Goal: Information Seeking & Learning: Learn about a topic

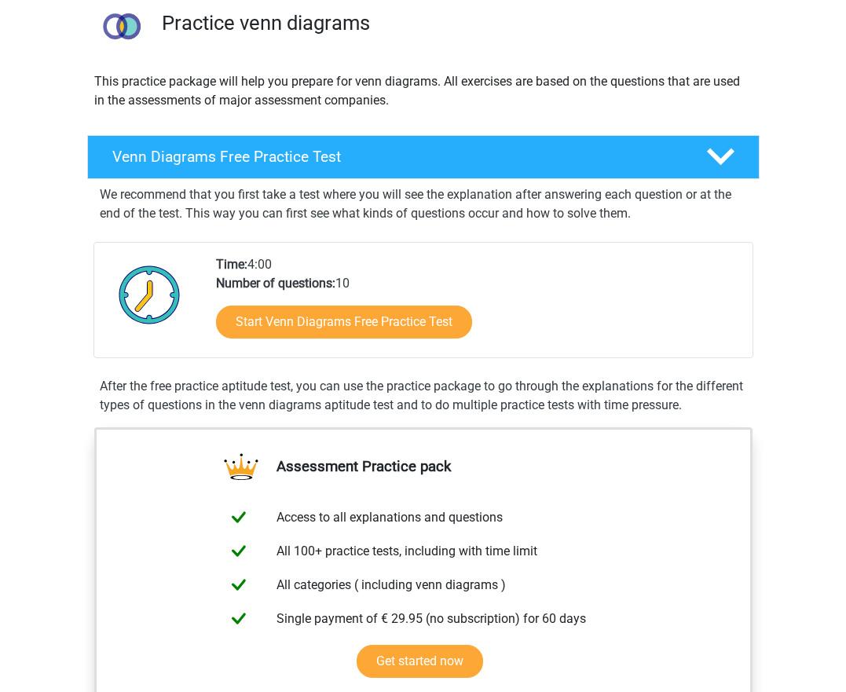
scroll to position [175, 0]
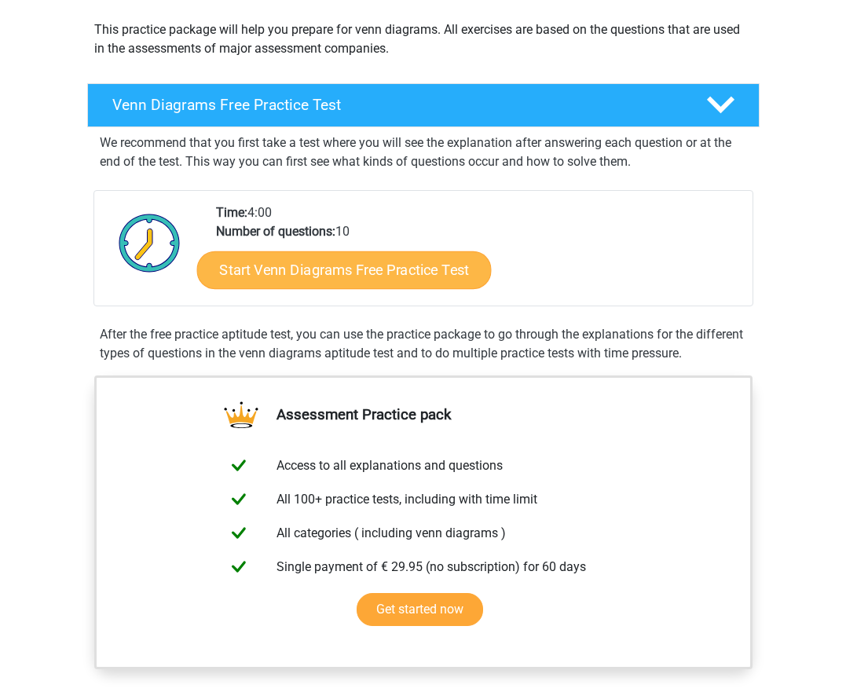
click at [354, 269] on link "Start Venn Diagrams Free Practice Test" at bounding box center [343, 270] width 295 height 38
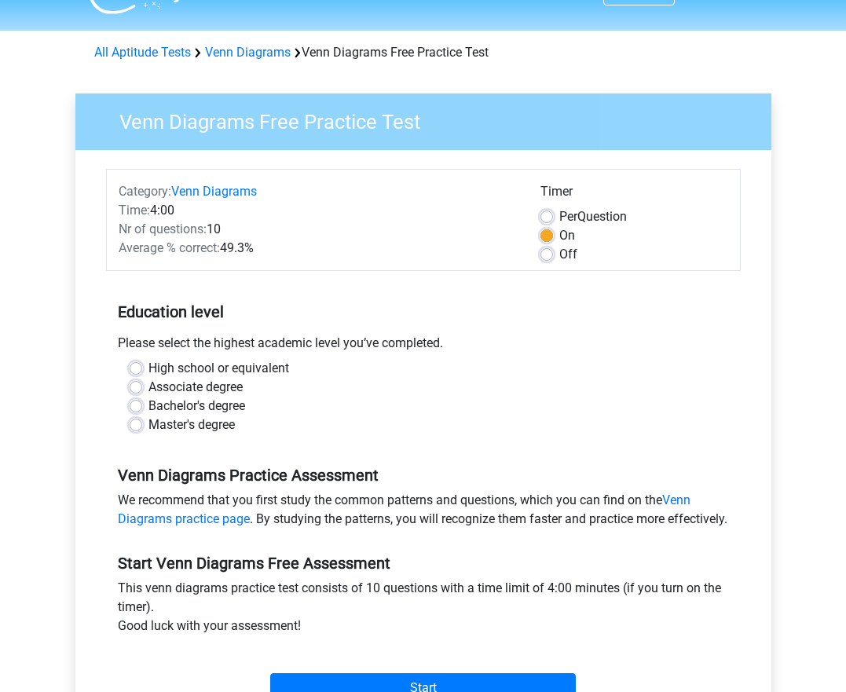
scroll to position [55, 0]
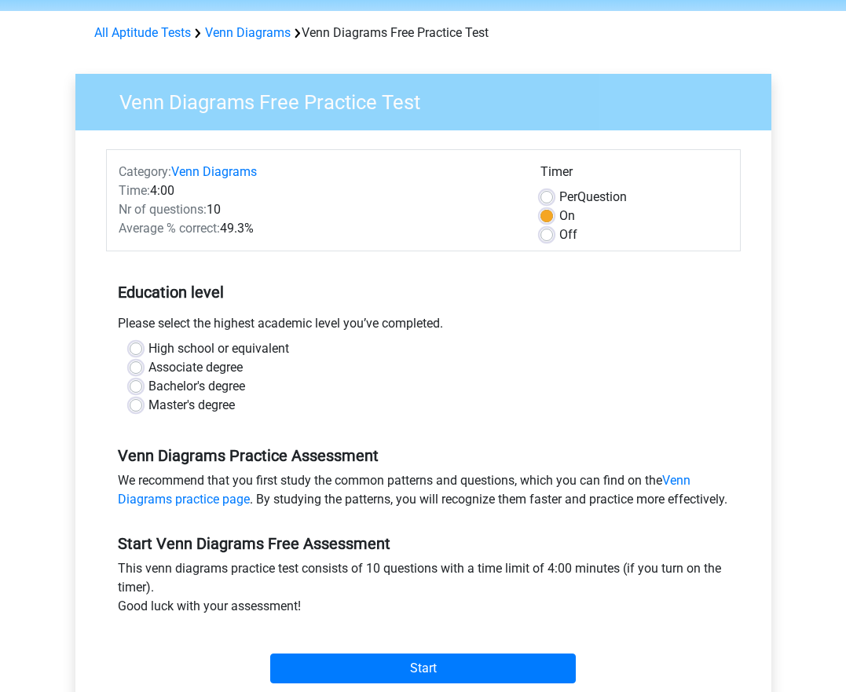
drag, startPoint x: 218, startPoint y: 319, endPoint x: 460, endPoint y: 319, distance: 242.7
click at [460, 319] on div "Please select the highest academic level you’ve completed." at bounding box center [423, 326] width 635 height 25
click at [143, 349] on div "High school or equivalent" at bounding box center [424, 348] width 588 height 19
click at [148, 347] on label "High school or equivalent" at bounding box center [218, 348] width 141 height 19
click at [136, 347] on input "High school or equivalent" at bounding box center [136, 347] width 13 height 16
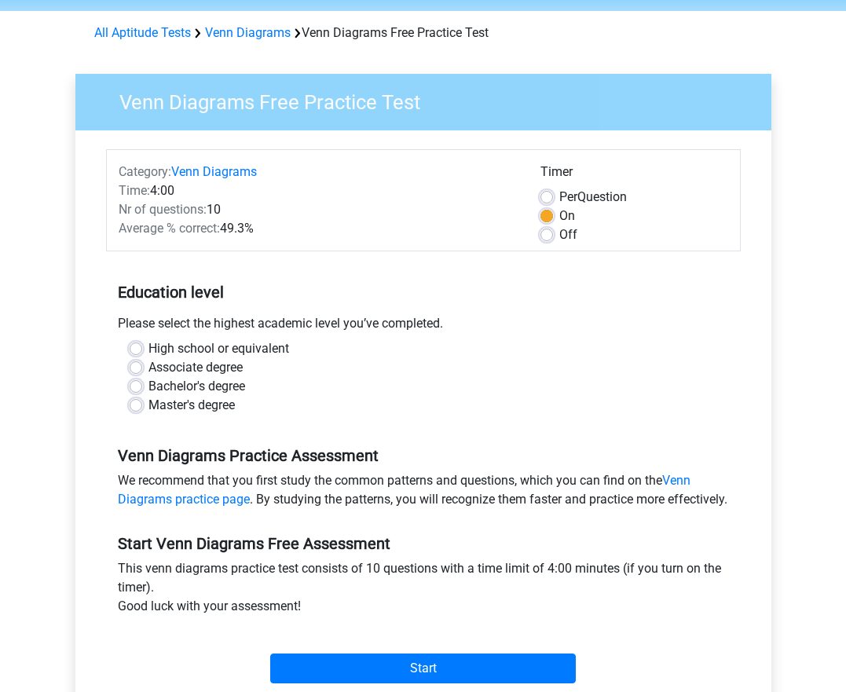
radio input "true"
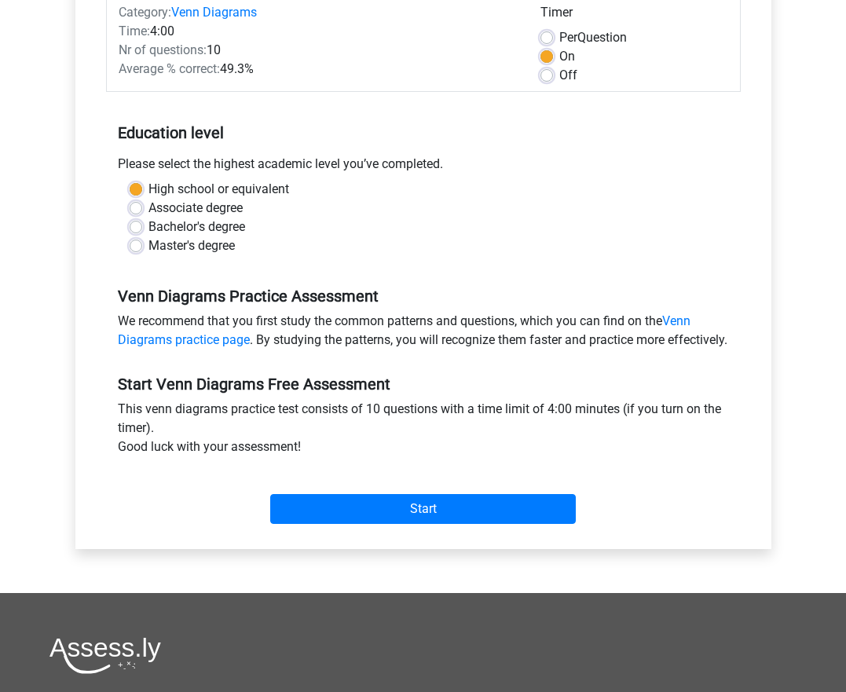
scroll to position [216, 0]
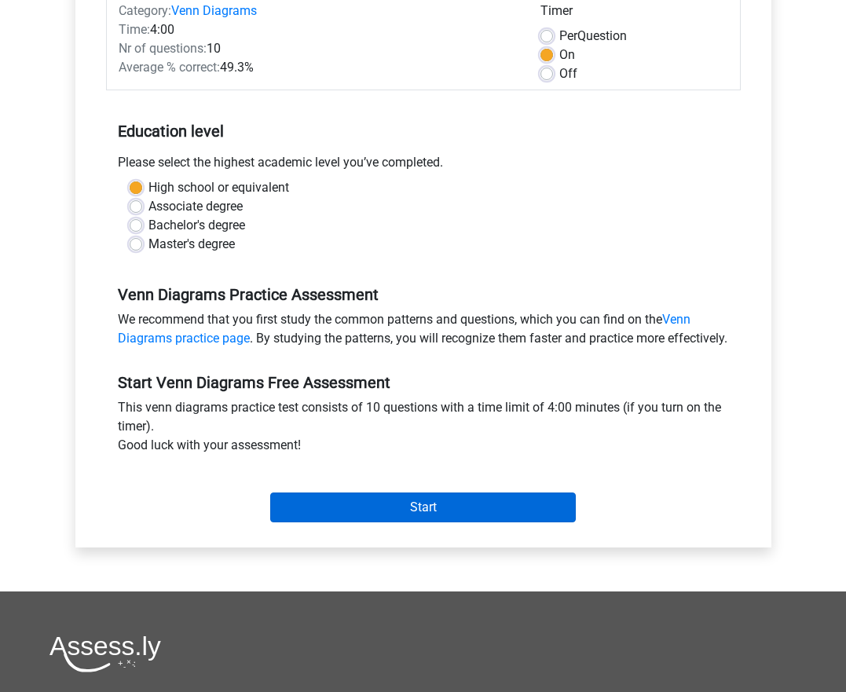
click at [310, 519] on input "Start" at bounding box center [423, 508] width 306 height 30
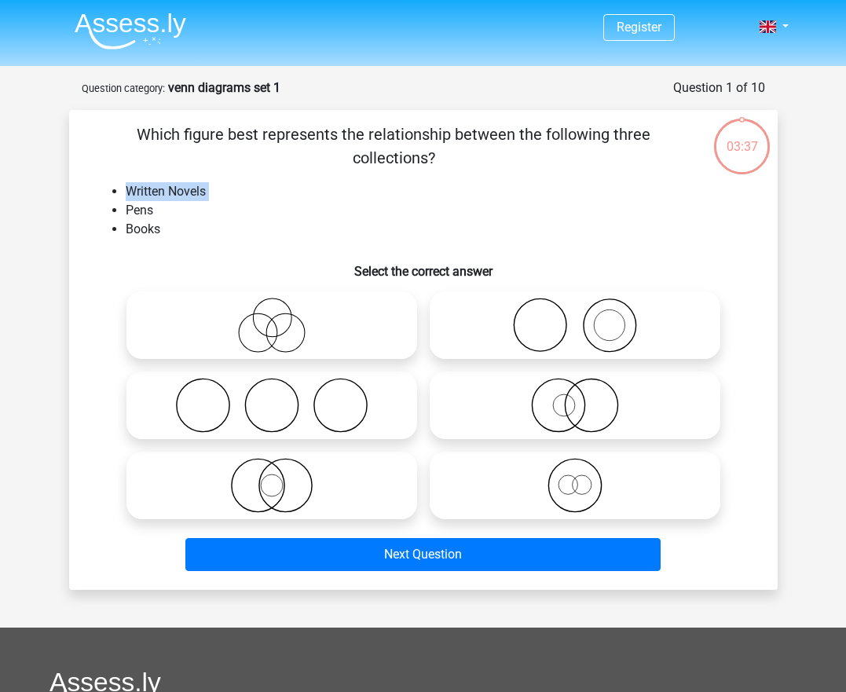
drag, startPoint x: 119, startPoint y: 211, endPoint x: 119, endPoint y: 189, distance: 22.0
click at [119, 189] on ul "Written Novels Pens Books" at bounding box center [423, 210] width 658 height 57
click at [150, 197] on li "Written Novels" at bounding box center [439, 191] width 627 height 19
click at [288, 480] on icon at bounding box center [272, 485] width 278 height 55
click at [282, 478] on input "radio" at bounding box center [277, 472] width 10 height 10
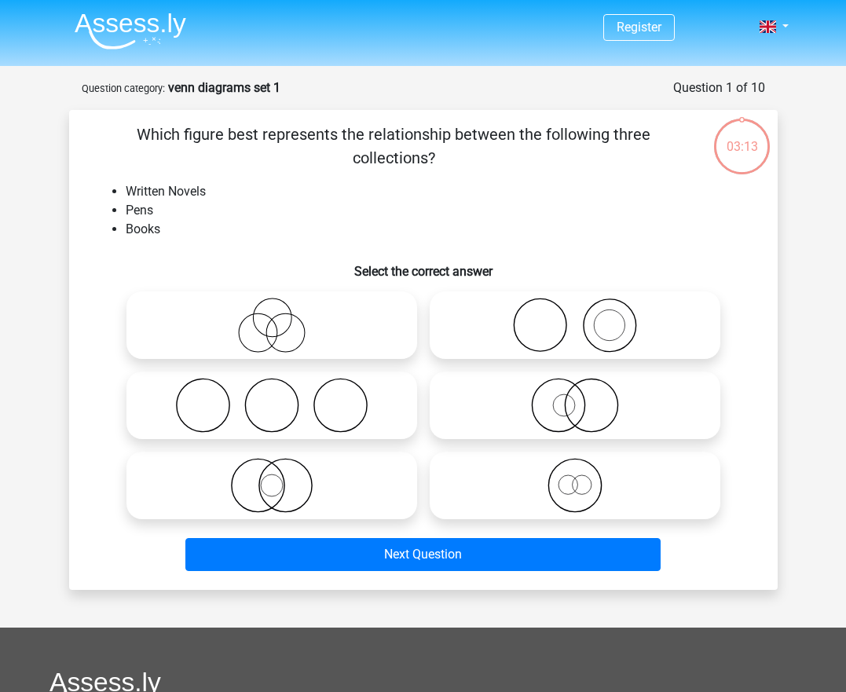
radio input "true"
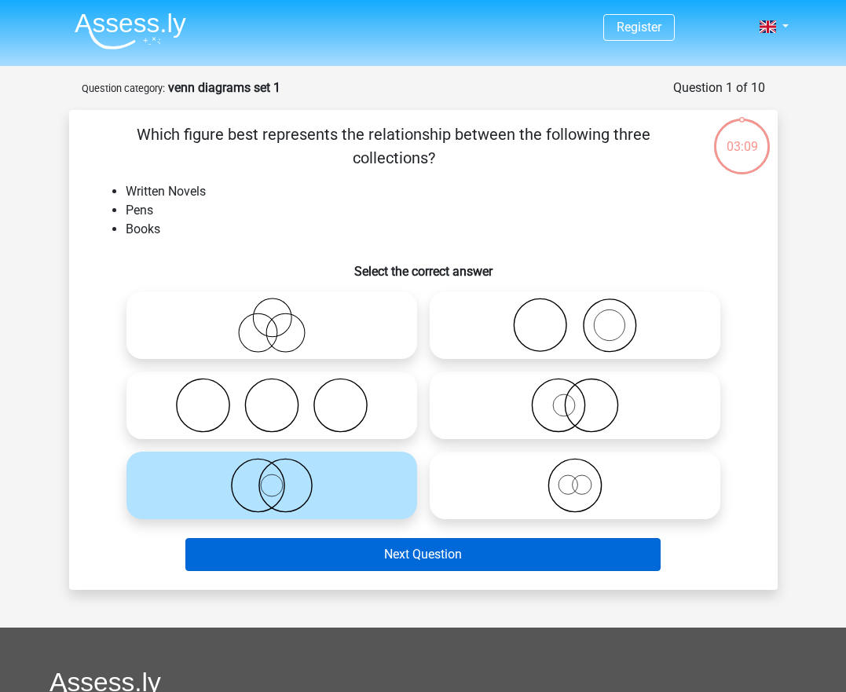
click at [338, 566] on button "Next Question" at bounding box center [422, 554] width 475 height 33
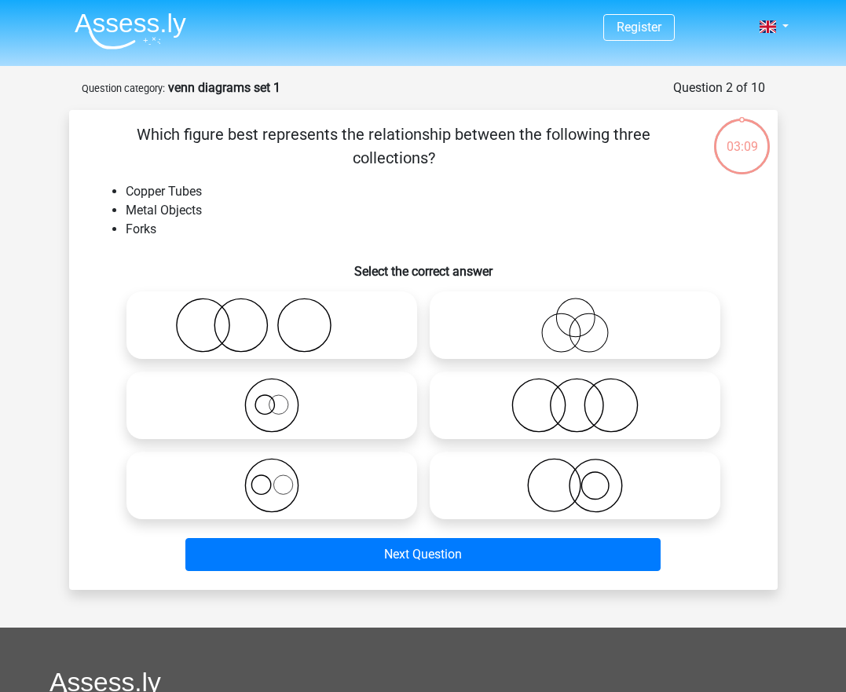
scroll to position [79, 0]
